Goal: Complete application form: Complete application form

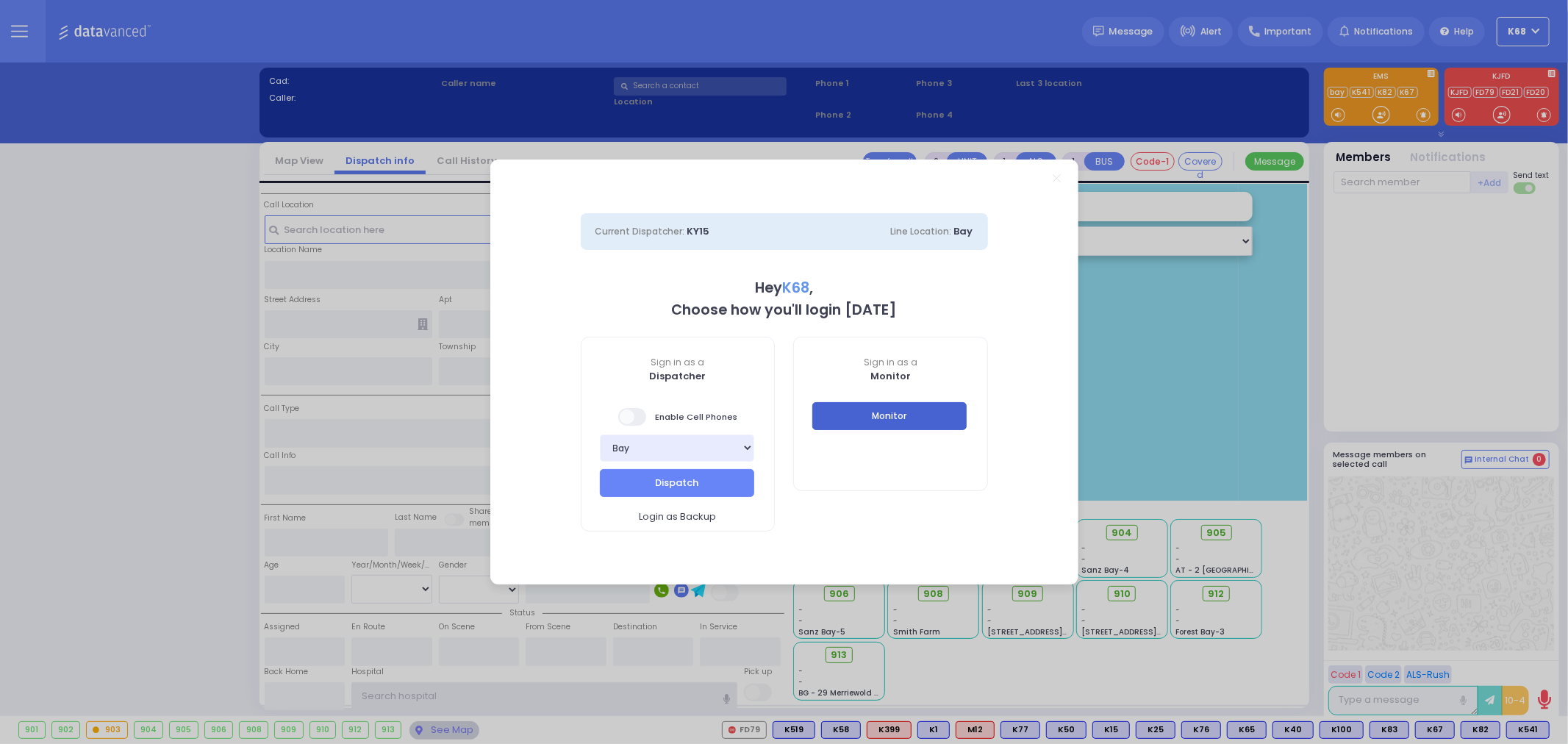
type input "K68"
click at [856, 414] on button "Monitor" at bounding box center [890, 416] width 154 height 28
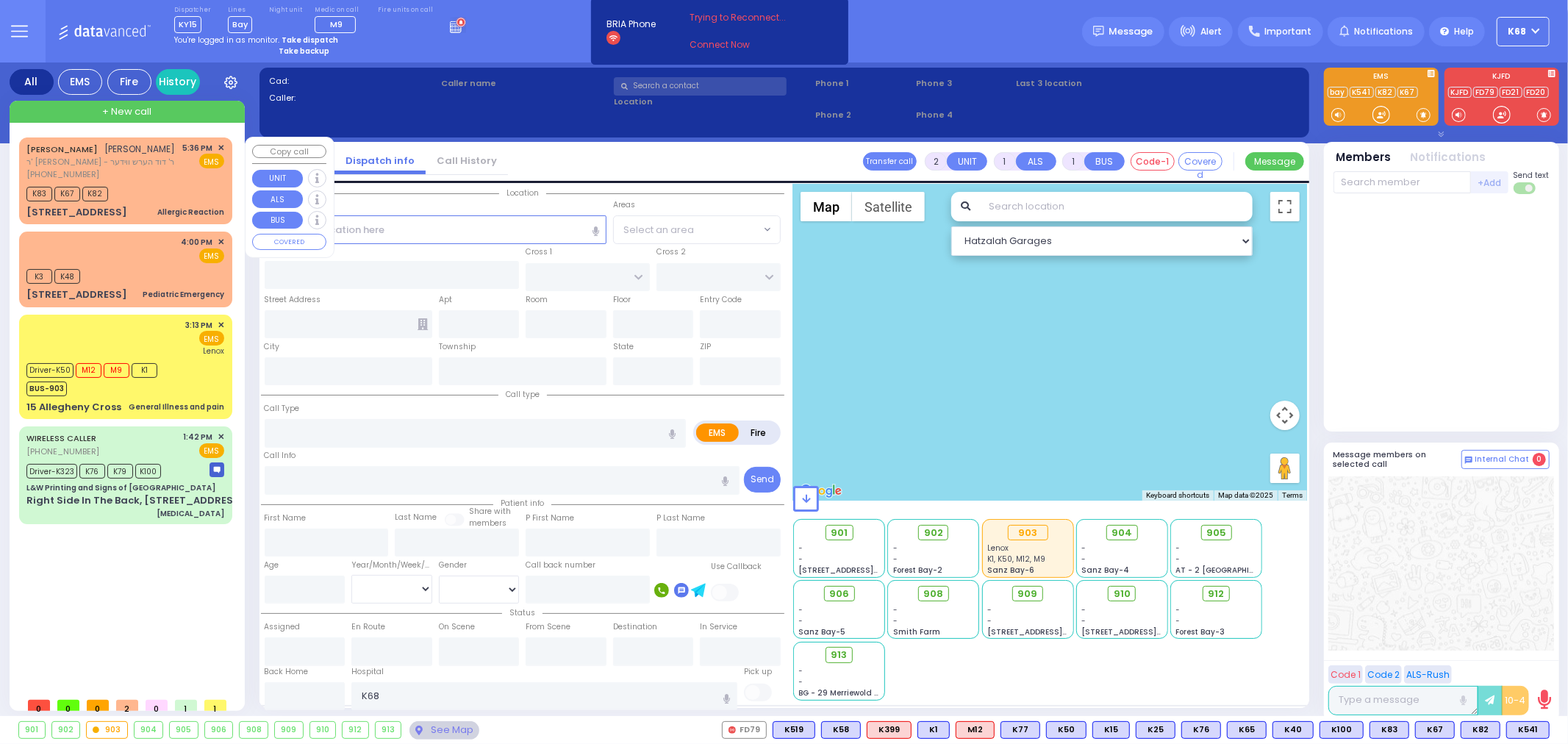
click at [163, 190] on div "K83 K67 K82" at bounding box center [126, 192] width 198 height 18
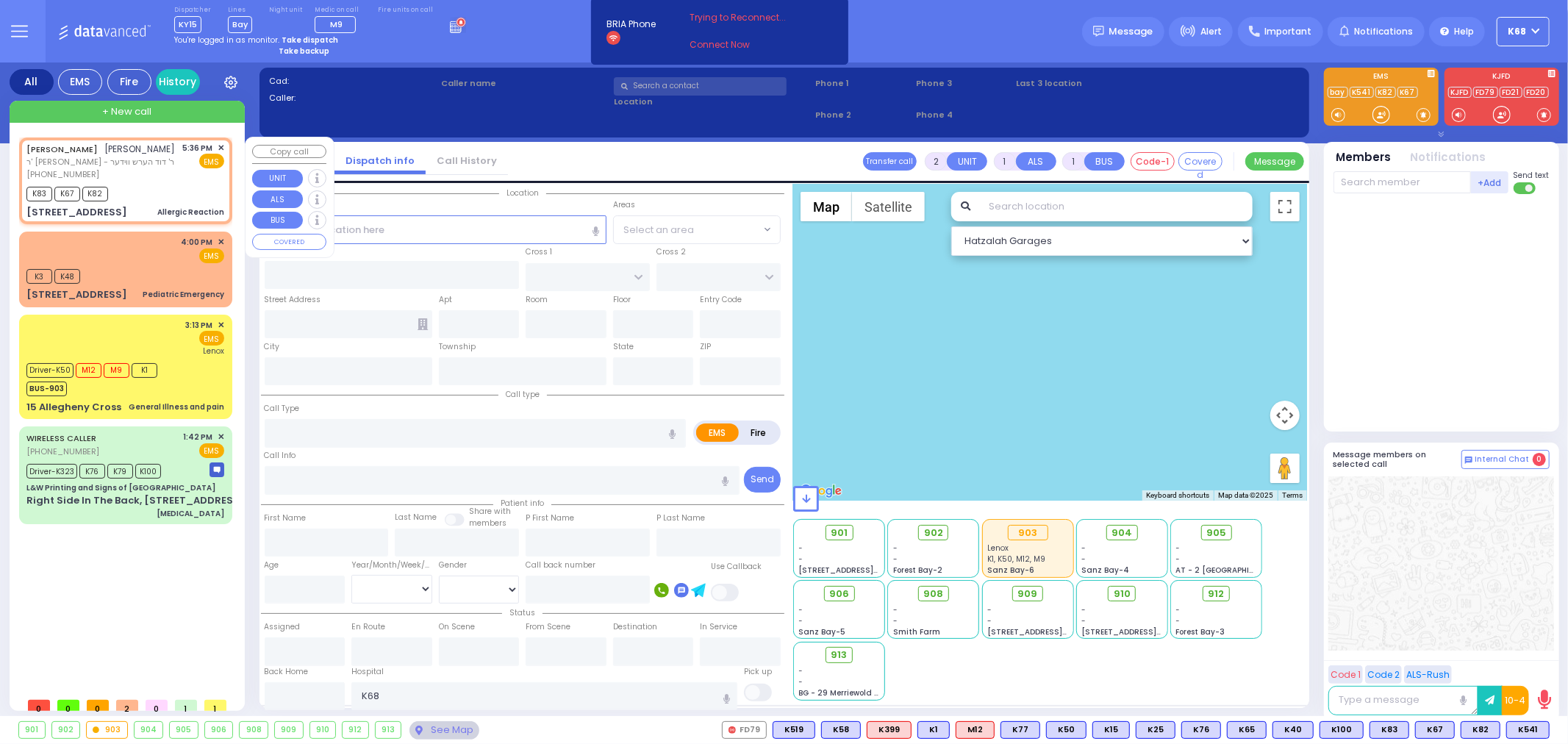
select select
type input "Allergic Reaction"
radio input "true"
type input "MORDCHE"
type input "[PERSON_NAME]"
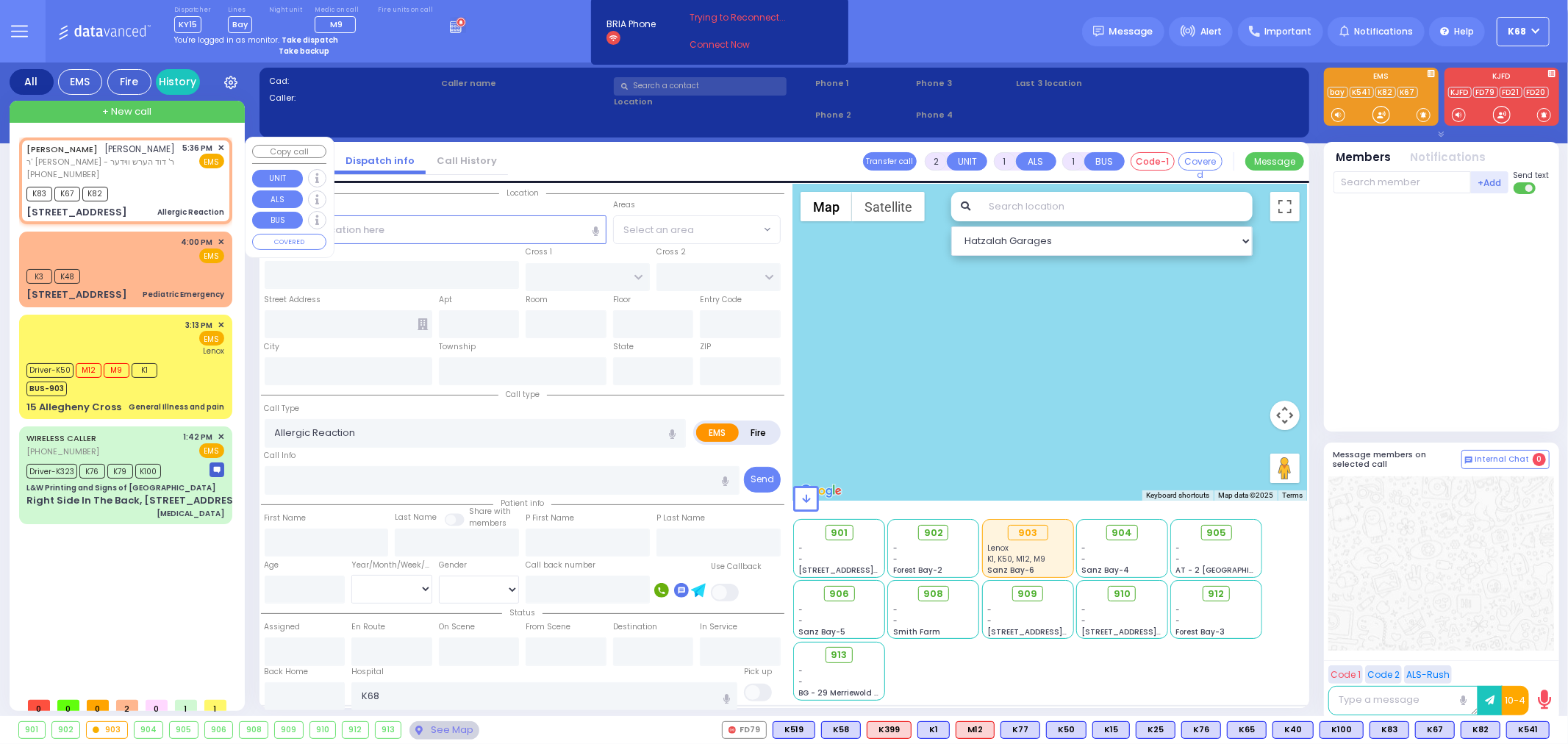
select select
type input "17:36"
type input "17:38"
select select "Hatzalah Garages"
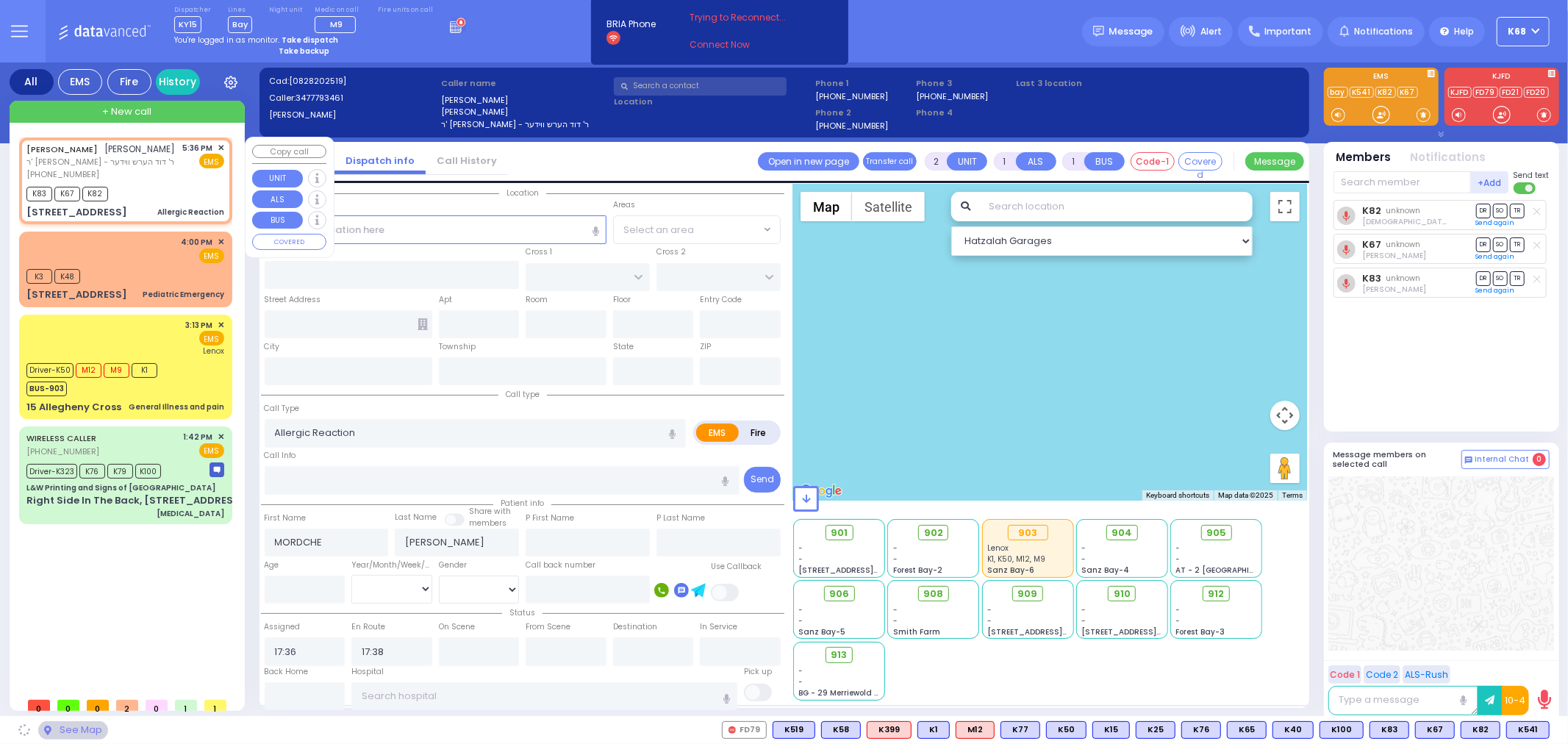
type input "DARTMOUTH RD"
type input "BERKELEY COURT"
type input "[STREET_ADDRESS]"
type input "Woodbury"
type input "[US_STATE]"
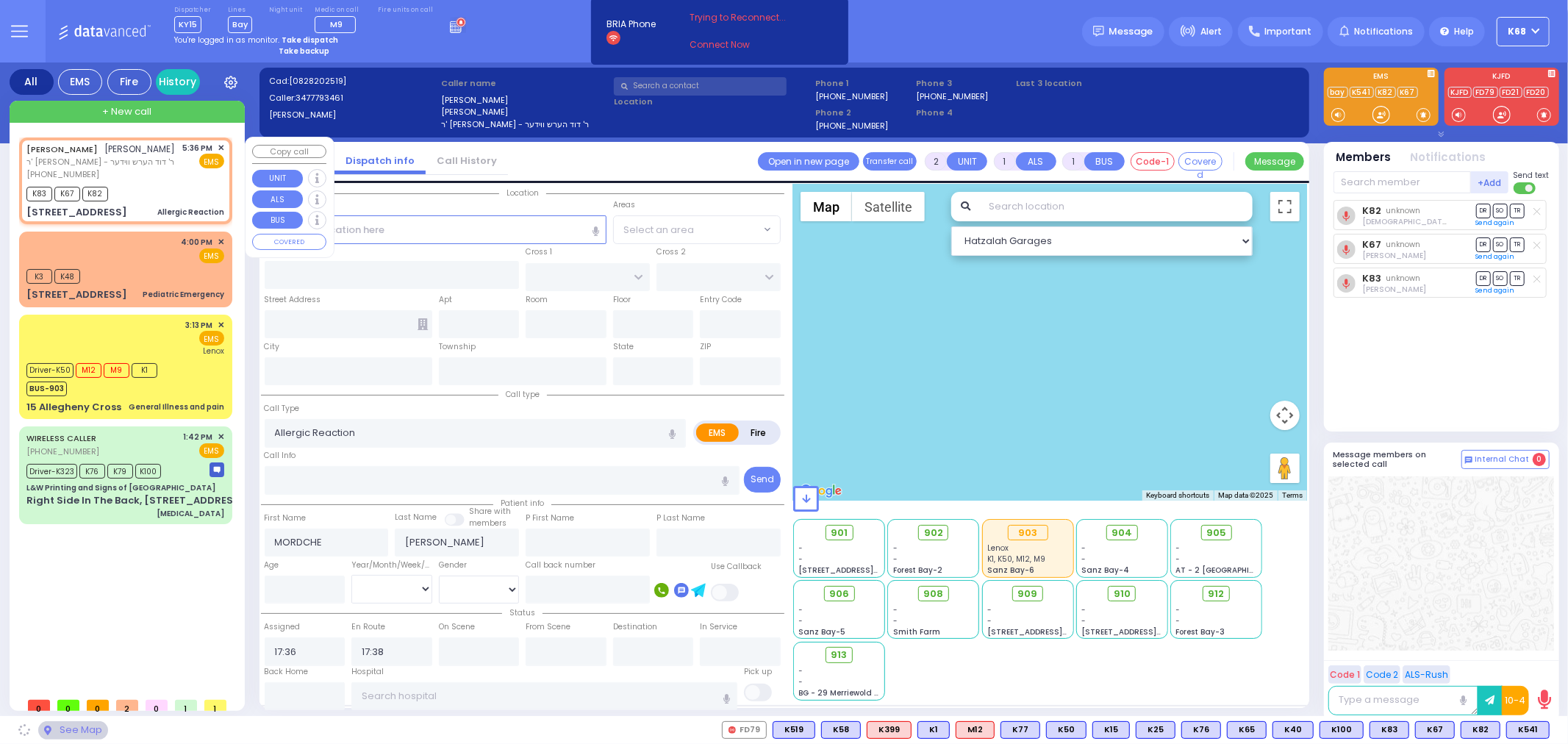
type input "10930"
select select "[GEOGRAPHIC_DATA]"
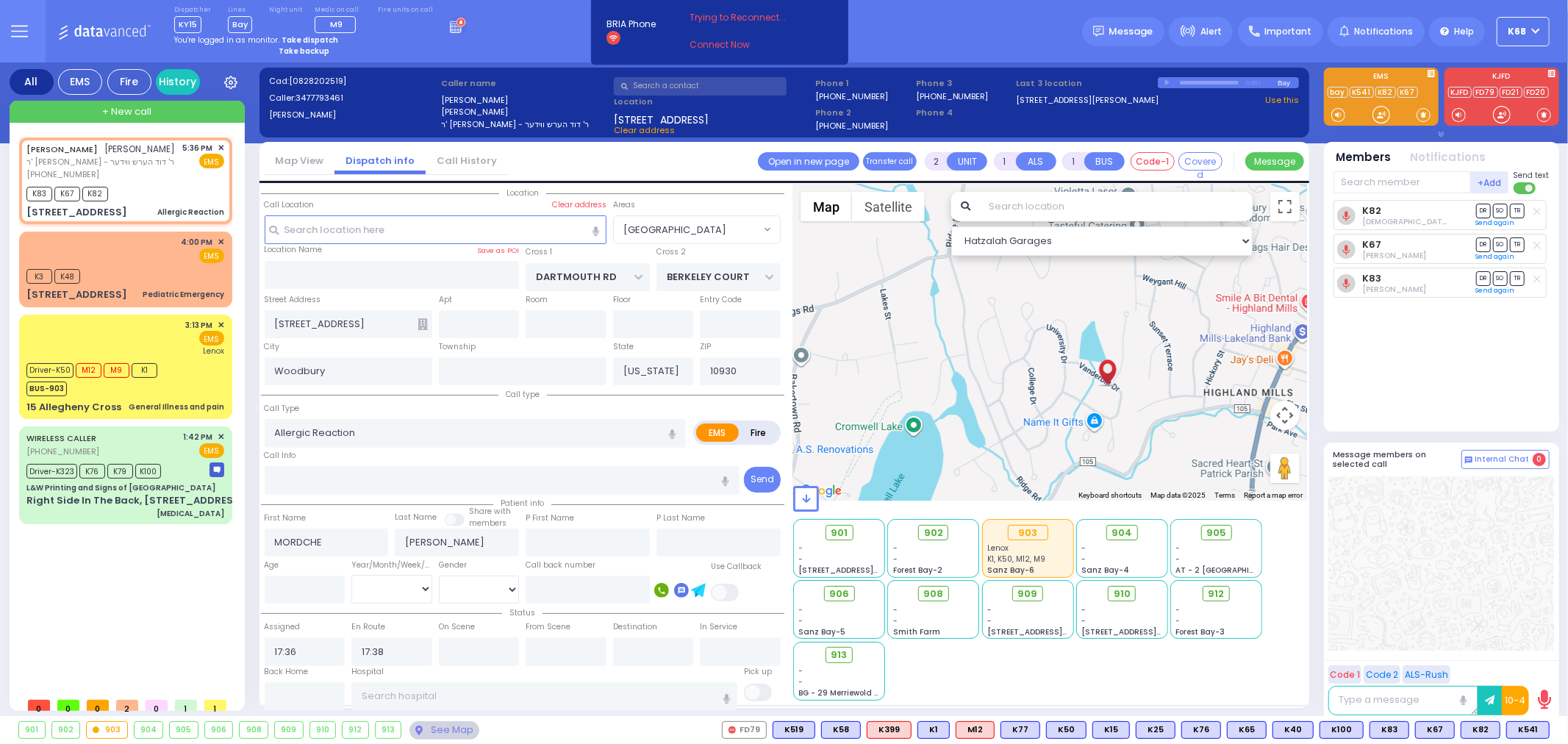
drag, startPoint x: 902, startPoint y: 336, endPoint x: 941, endPoint y: 361, distance: 46.3
click at [941, 361] on div at bounding box center [1050, 342] width 514 height 316
